Goal: Task Accomplishment & Management: Use online tool/utility

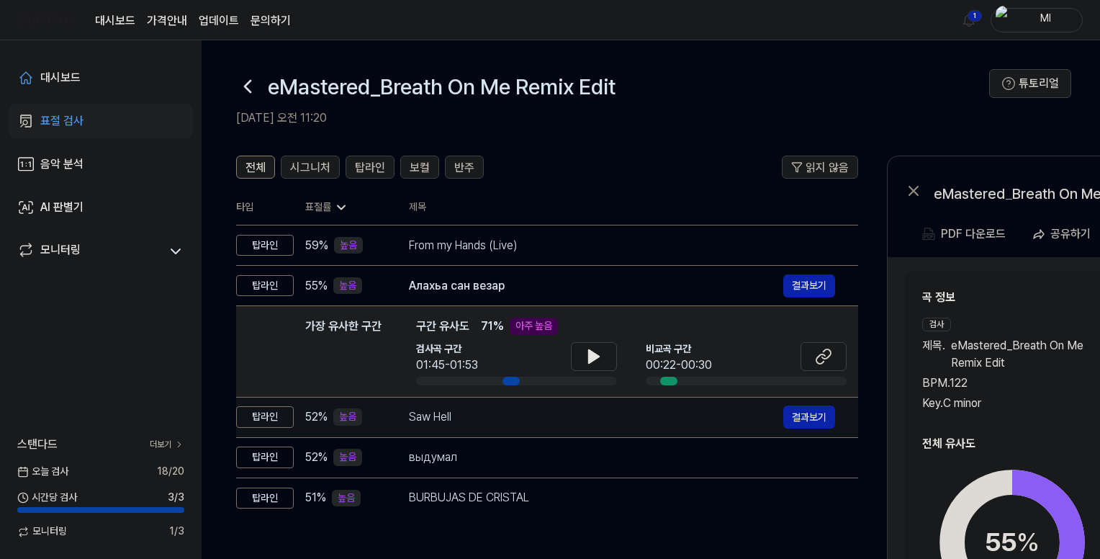
click at [545, 411] on div "Saw Hell" at bounding box center [596, 416] width 374 height 17
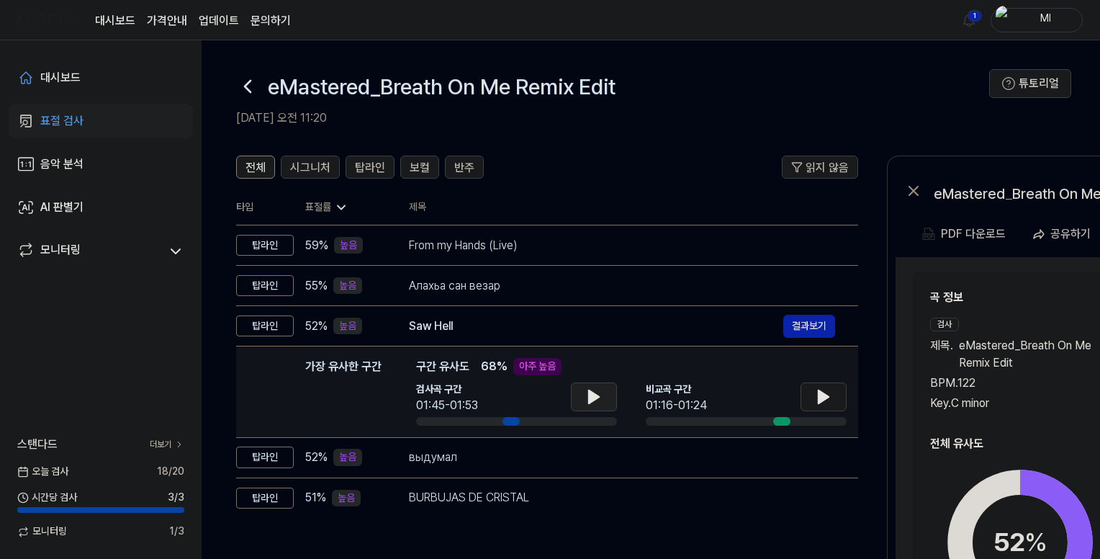
click at [589, 395] on icon at bounding box center [594, 396] width 10 height 13
click at [590, 395] on icon at bounding box center [591, 397] width 3 height 12
click at [832, 397] on button at bounding box center [824, 396] width 46 height 29
click at [825, 395] on icon at bounding box center [826, 397] width 3 height 12
click at [824, 395] on icon at bounding box center [824, 396] width 10 height 13
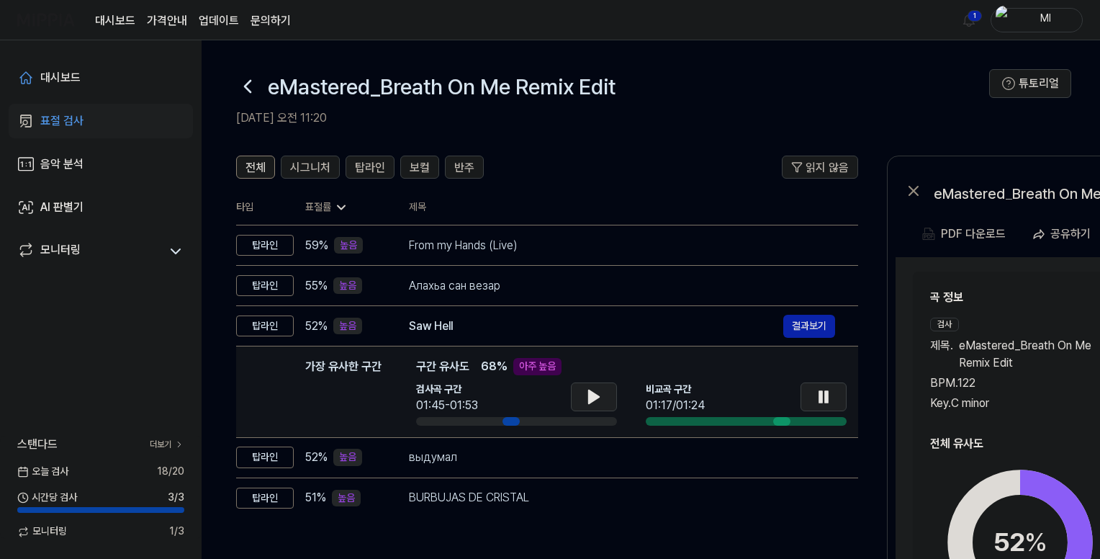
click at [825, 396] on icon at bounding box center [826, 397] width 3 height 12
click at [585, 396] on icon at bounding box center [593, 396] width 17 height 17
click at [590, 395] on icon at bounding box center [591, 397] width 3 height 12
click at [817, 390] on icon at bounding box center [823, 396] width 17 height 17
click at [820, 392] on icon at bounding box center [820, 397] width 3 height 12
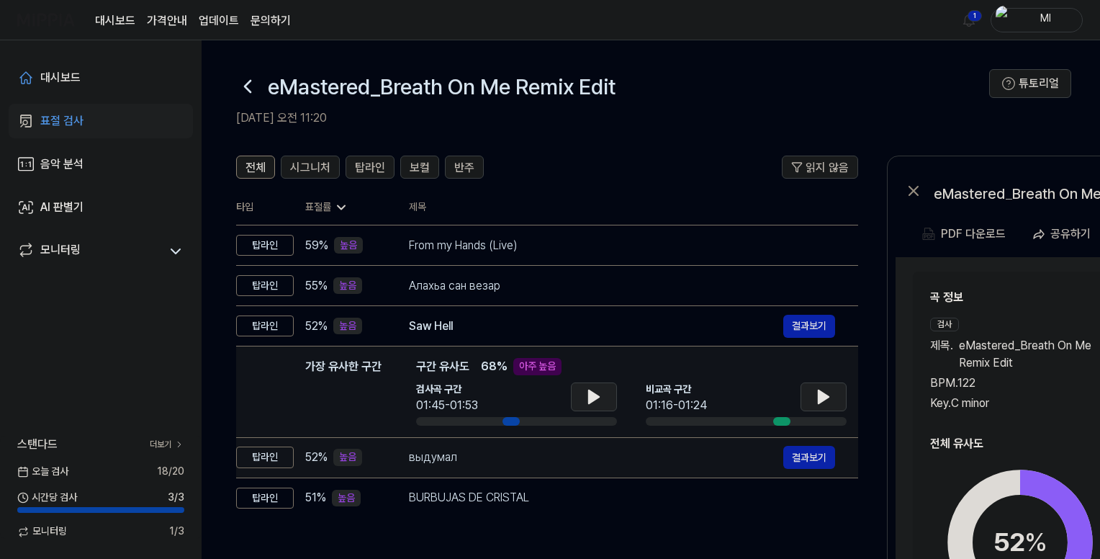
click at [534, 455] on div "выдумал" at bounding box center [596, 457] width 374 height 17
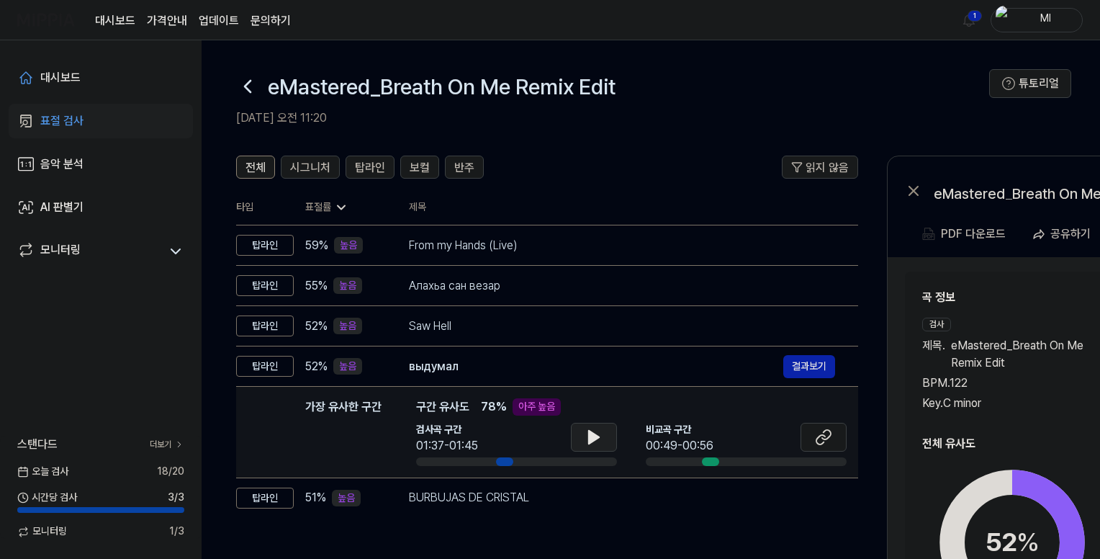
click at [585, 435] on icon at bounding box center [593, 436] width 17 height 17
click at [590, 436] on icon at bounding box center [591, 437] width 3 height 12
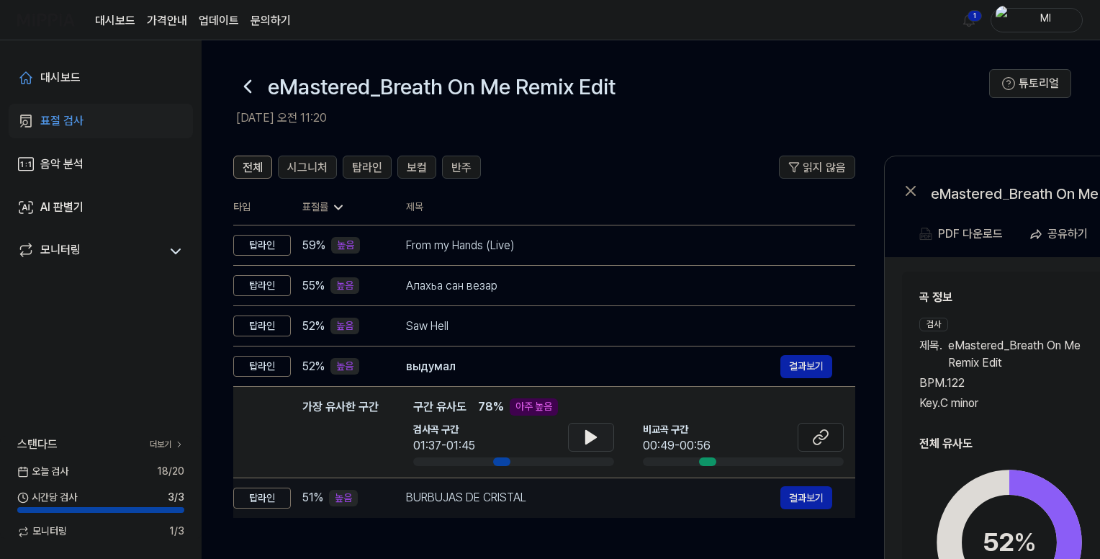
drag, startPoint x: 711, startPoint y: 459, endPoint x: 706, endPoint y: 482, distance: 23.6
click at [707, 487] on tbody "탑라인 59 % 높음 From my Hands (Live) 결과보기 탑라인 55 % 높음 Алахьа сан везар 결과보기 탑라인 52 …" at bounding box center [544, 371] width 622 height 293
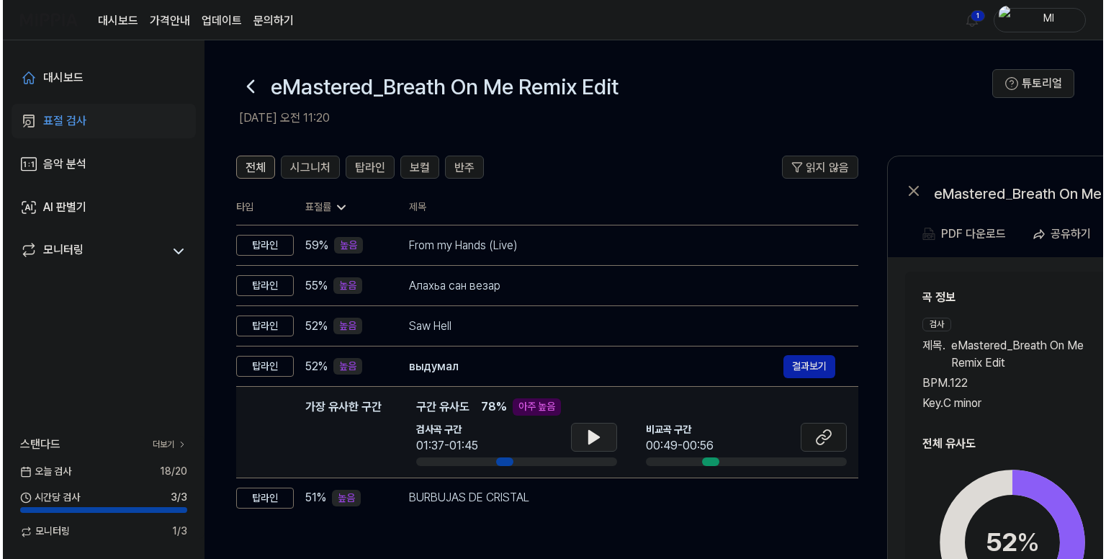
scroll to position [0, 4]
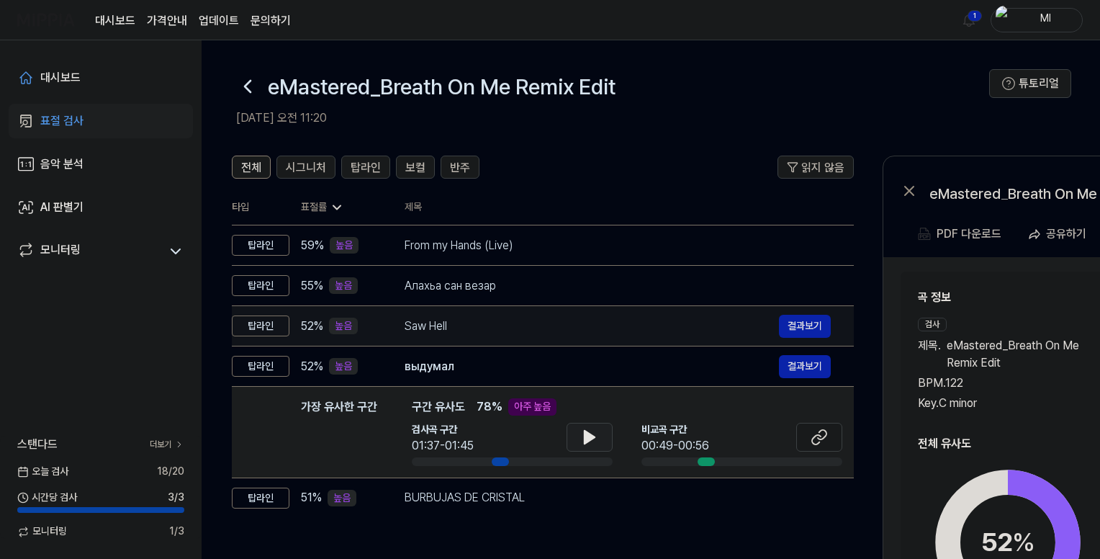
click at [653, 325] on div "Saw Hell" at bounding box center [592, 326] width 374 height 17
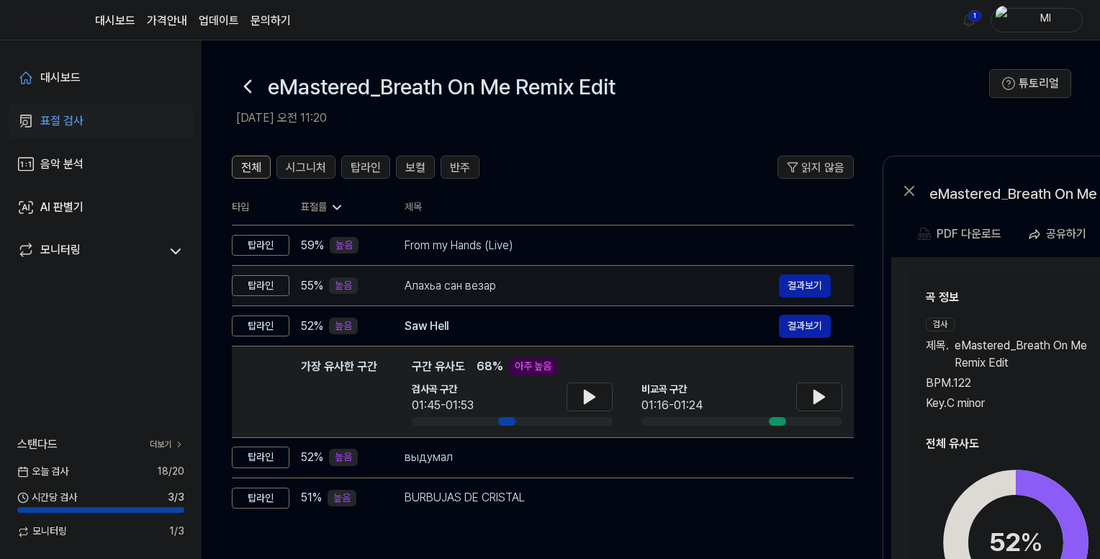
click at [601, 285] on div "Алахьа сан везар" at bounding box center [592, 285] width 374 height 17
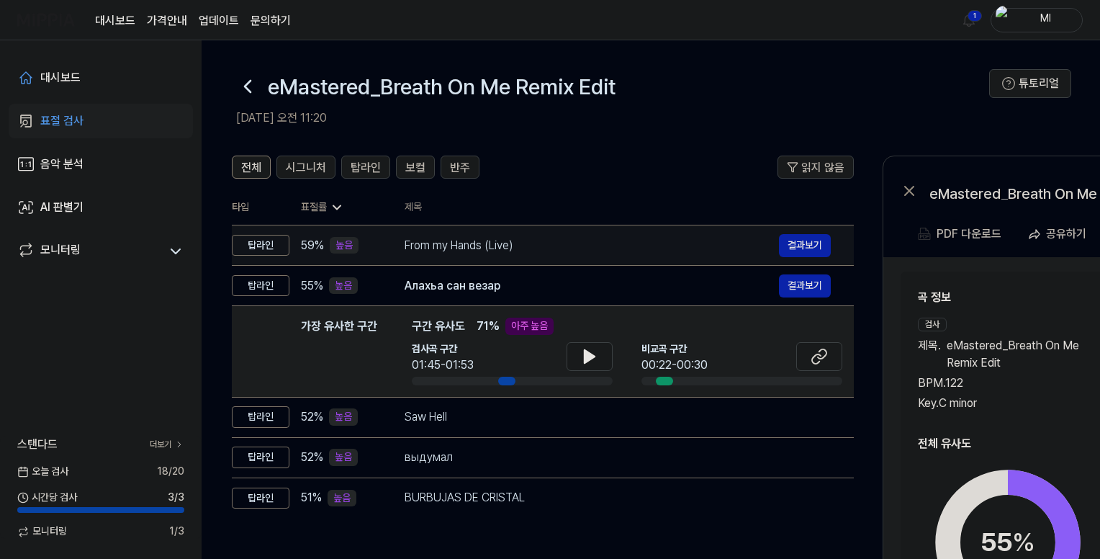
click at [570, 253] on div "From my Hands (Live)" at bounding box center [592, 245] width 374 height 17
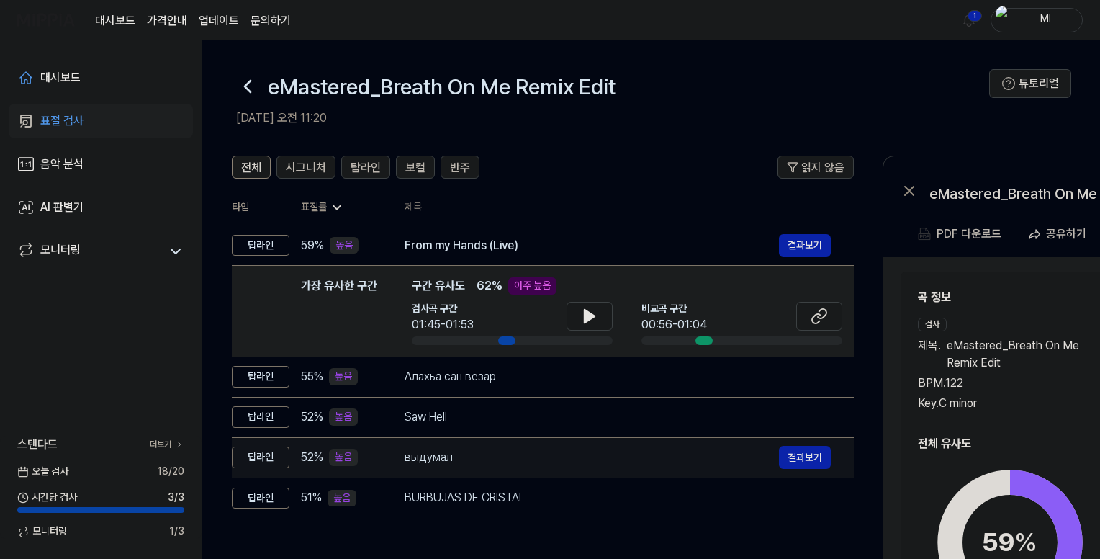
click at [531, 460] on div "выдумал" at bounding box center [592, 457] width 374 height 17
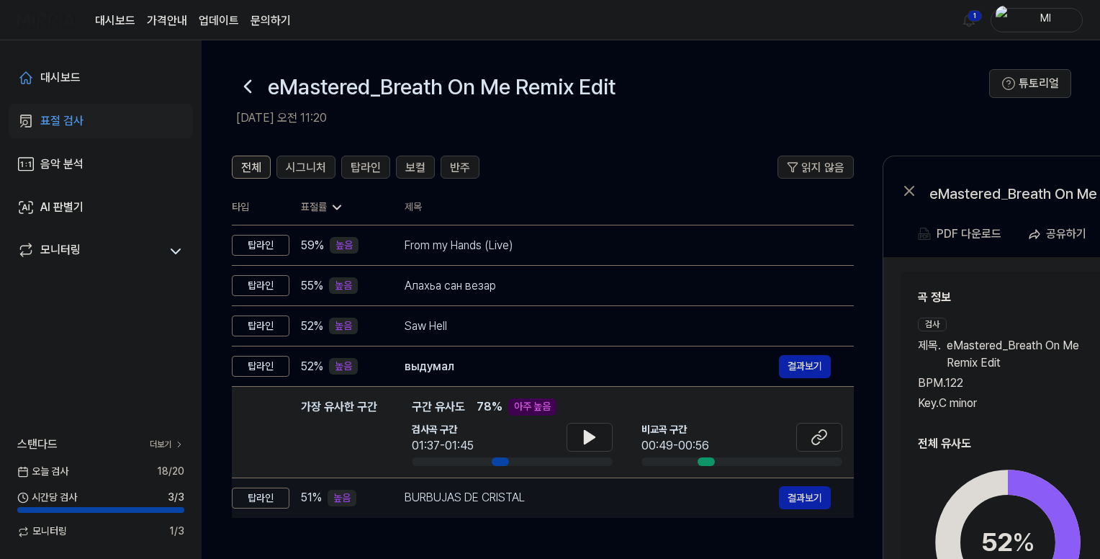
click at [558, 495] on div "BURBUJAS DE CRISTAL" at bounding box center [592, 497] width 374 height 17
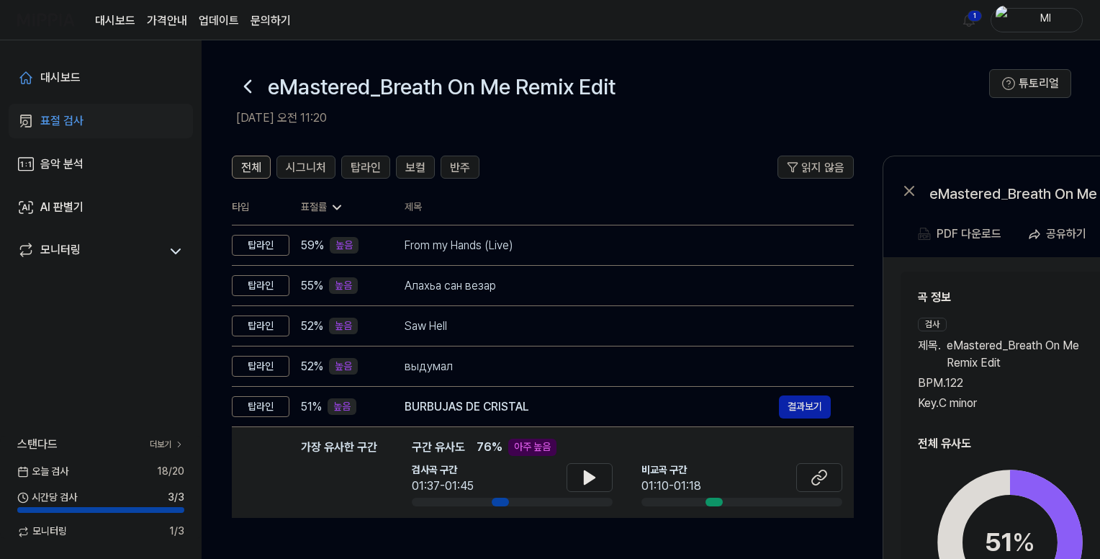
click at [248, 86] on icon at bounding box center [247, 86] width 23 height 23
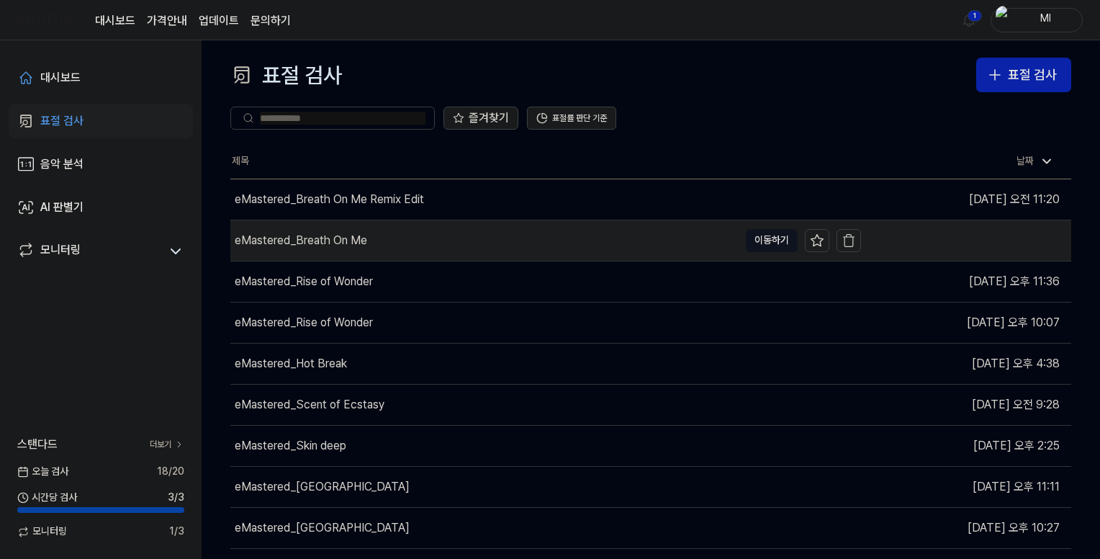
click at [468, 234] on div "eMastered_Breath On Me" at bounding box center [484, 240] width 508 height 40
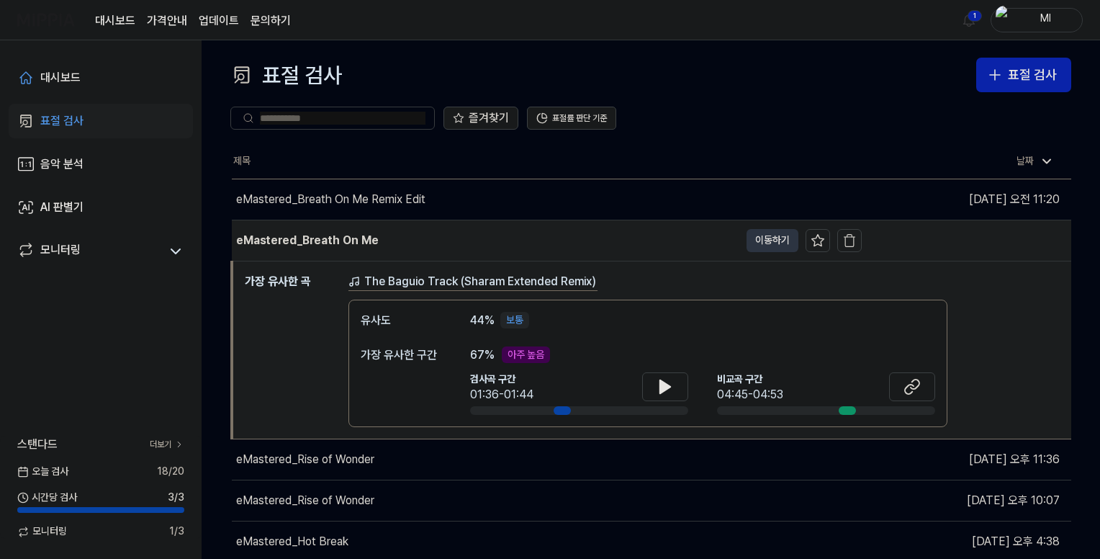
click at [771, 236] on button "이동하기" at bounding box center [773, 240] width 52 height 23
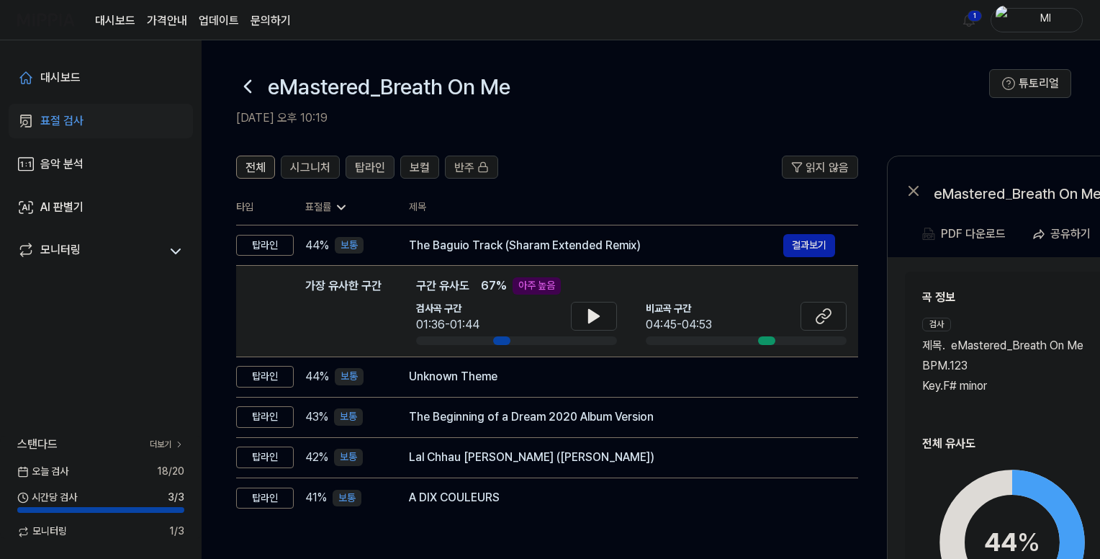
click at [363, 167] on span "탑라인" at bounding box center [370, 167] width 30 height 17
drag, startPoint x: 109, startPoint y: 75, endPoint x: 174, endPoint y: 89, distance: 66.2
click at [109, 74] on link "대시보드" at bounding box center [101, 77] width 184 height 35
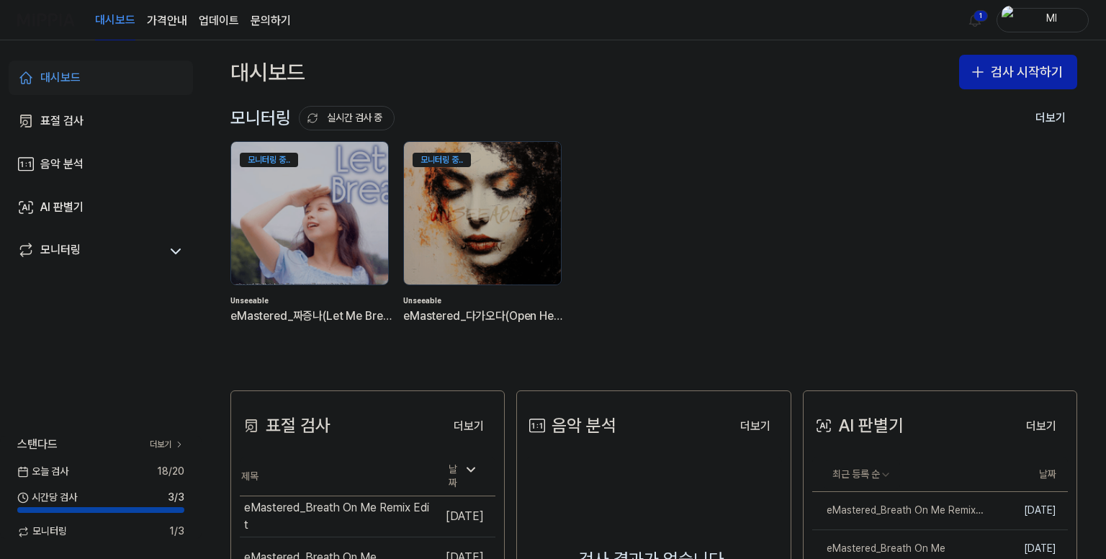
scroll to position [144, 0]
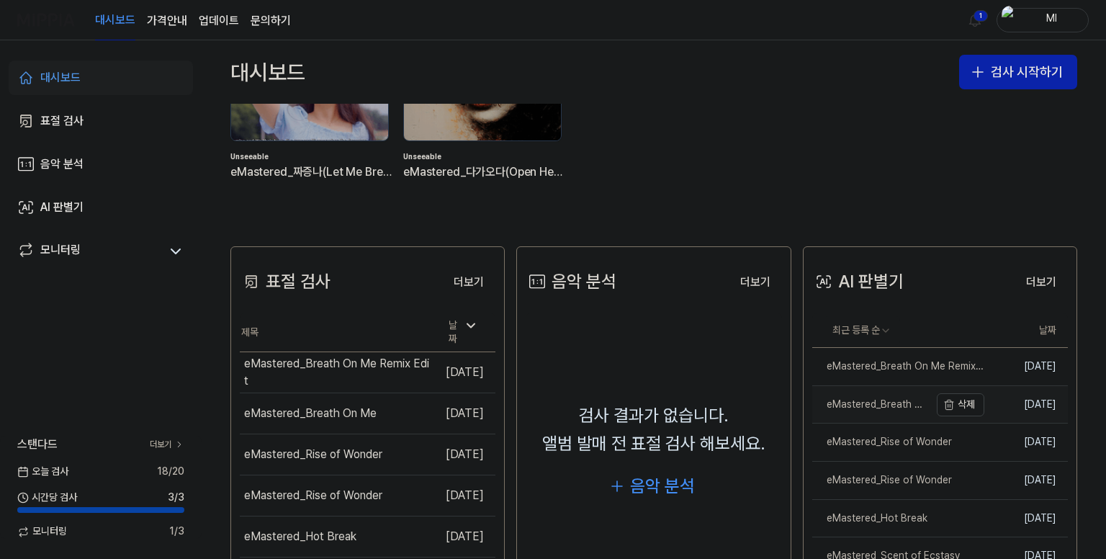
click at [890, 395] on link "eMastered_Breath On Me" at bounding box center [870, 404] width 117 height 37
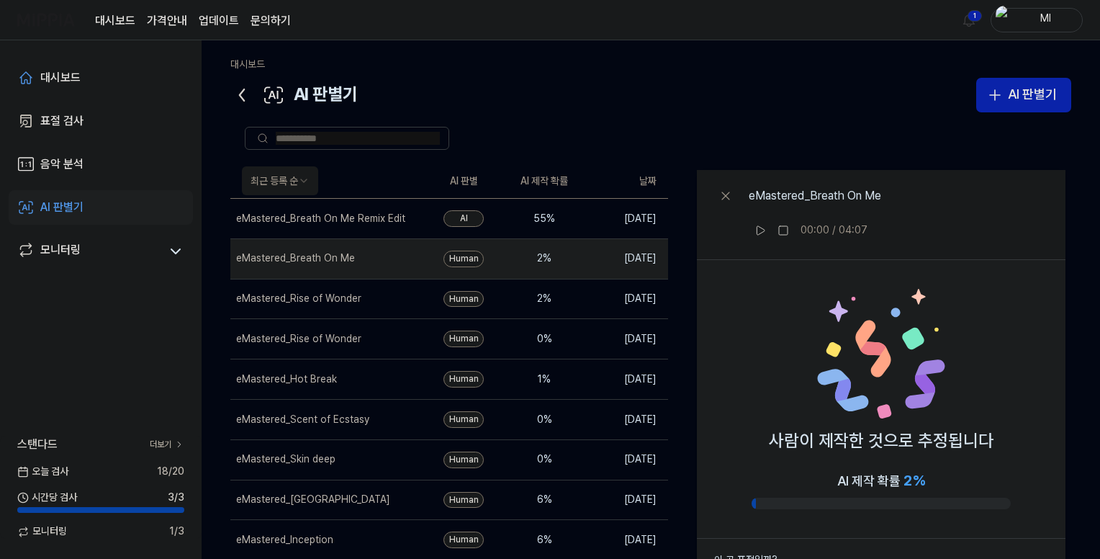
click at [242, 90] on icon at bounding box center [242, 95] width 4 height 12
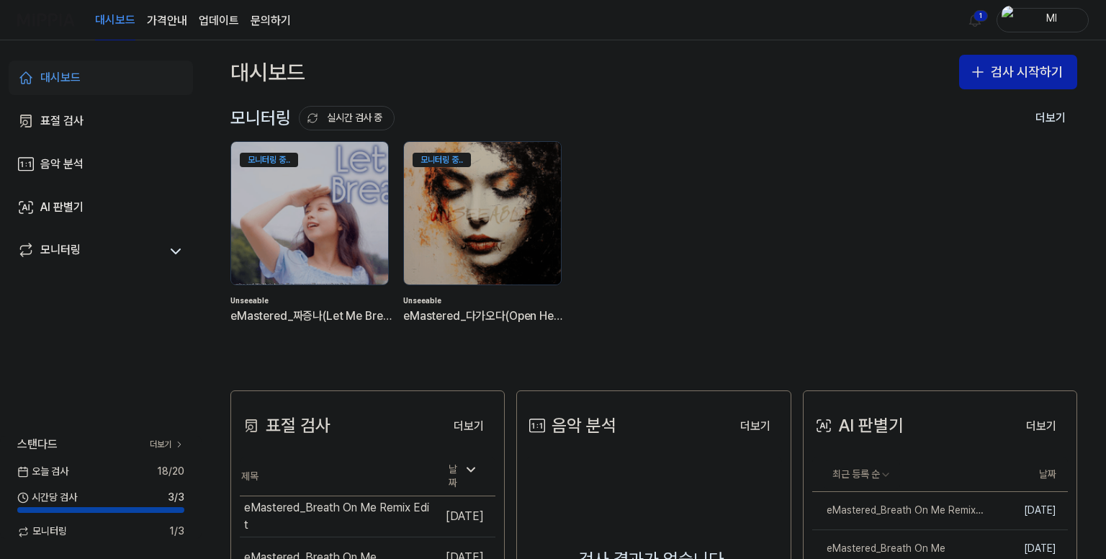
click at [979, 20] on html "대시보드 가격안내 업데이트 문의하기 1 Ml 대시보드 표절 검사 음악 분석 AI 판별기 모니터링 스탠다드 더보기 [DATE] 검사 18 / 2…" at bounding box center [553, 279] width 1106 height 559
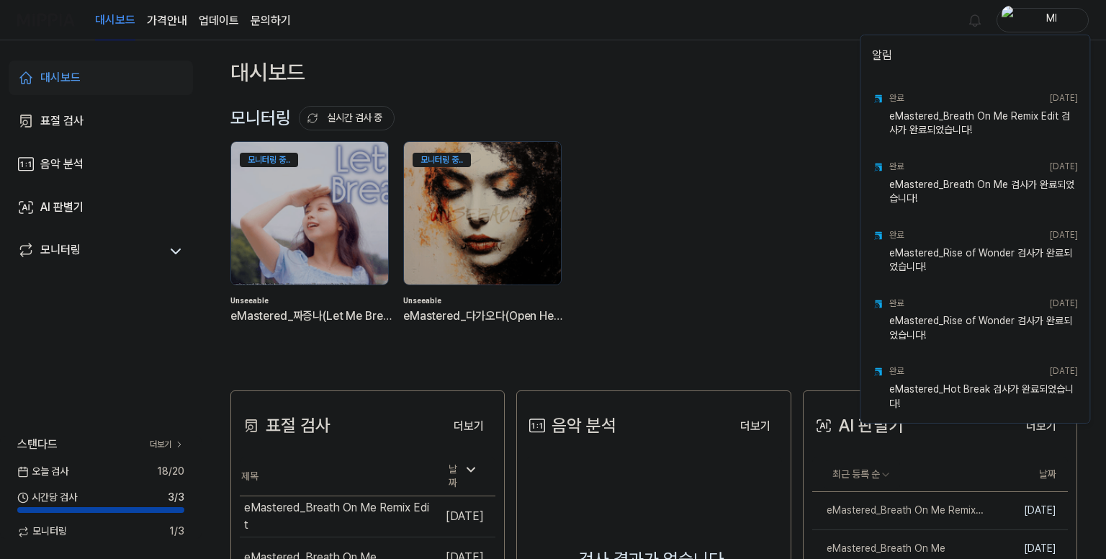
click at [746, 23] on html "대시보드 가격안내 업데이트 문의하기 Ml 대시보드 표절 검사 음악 분석 AI 판별기 모니터링 스탠다드 더보기 [DATE] 검사 18 / 20 …" at bounding box center [553, 279] width 1106 height 559
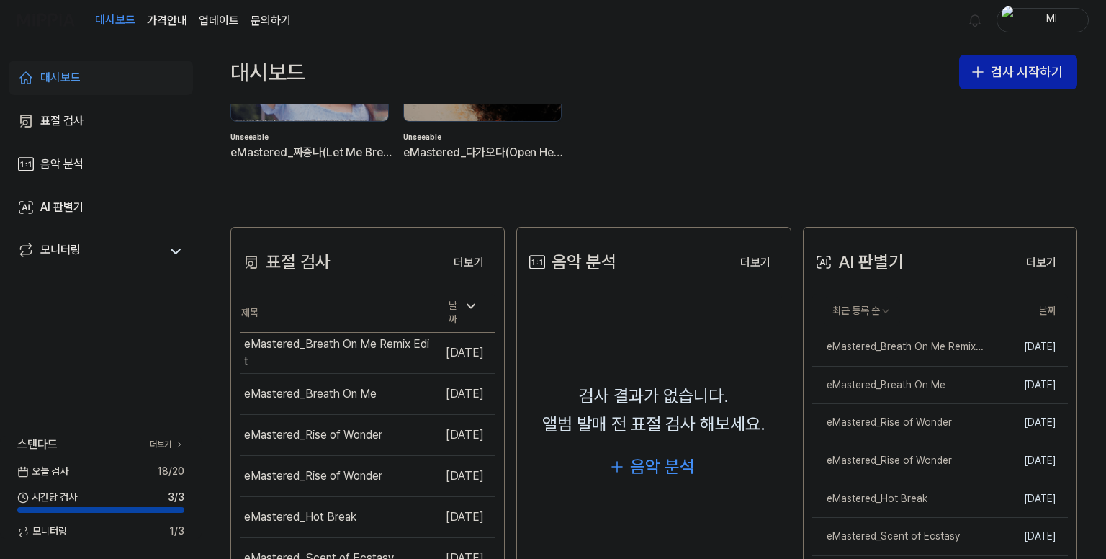
scroll to position [288, 0]
